Goal: Task Accomplishment & Management: Manage account settings

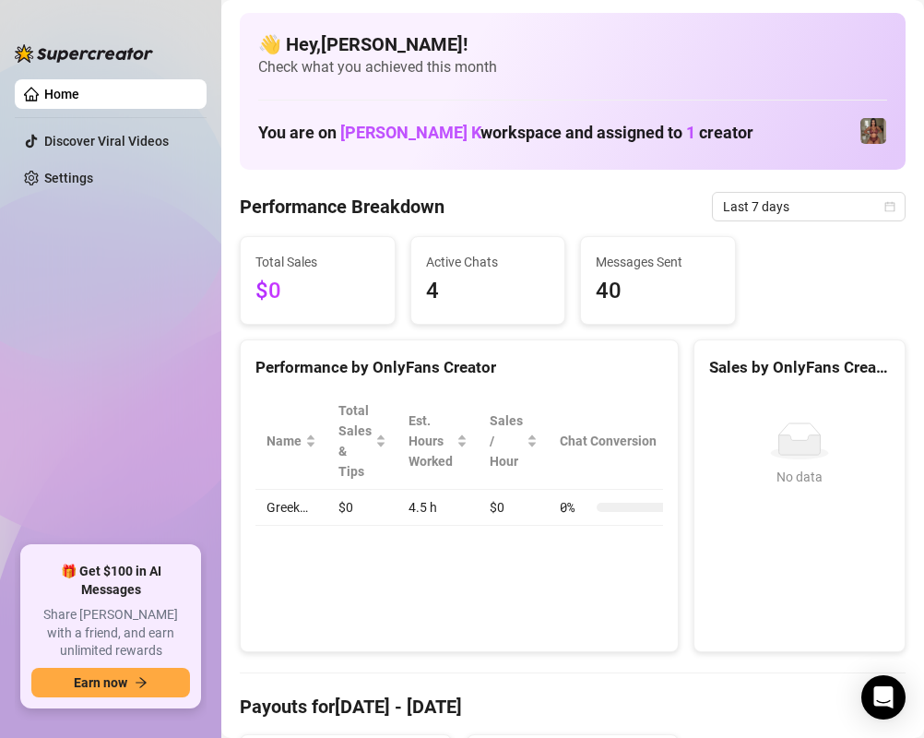
click at [647, 271] on span "Messages Sent" at bounding box center [658, 262] width 125 height 20
click at [766, 208] on span "Last 7 days" at bounding box center [809, 207] width 172 height 28
click at [41, 158] on ul "Home Discover Viral Videos Settings" at bounding box center [111, 305] width 192 height 467
click at [44, 171] on link "Settings" at bounding box center [68, 178] width 49 height 15
